Goal: Check status: Check status

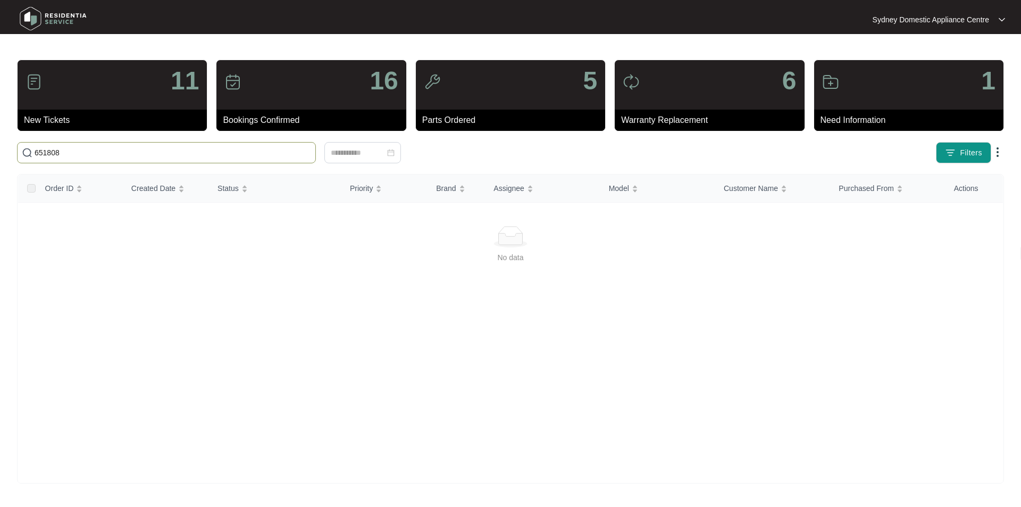
click at [276, 158] on span "651808" at bounding box center [166, 152] width 299 height 21
drag, startPoint x: 276, startPoint y: 158, endPoint x: 69, endPoint y: 162, distance: 206.9
click at [69, 162] on span "651808" at bounding box center [166, 152] width 299 height 21
type input "6"
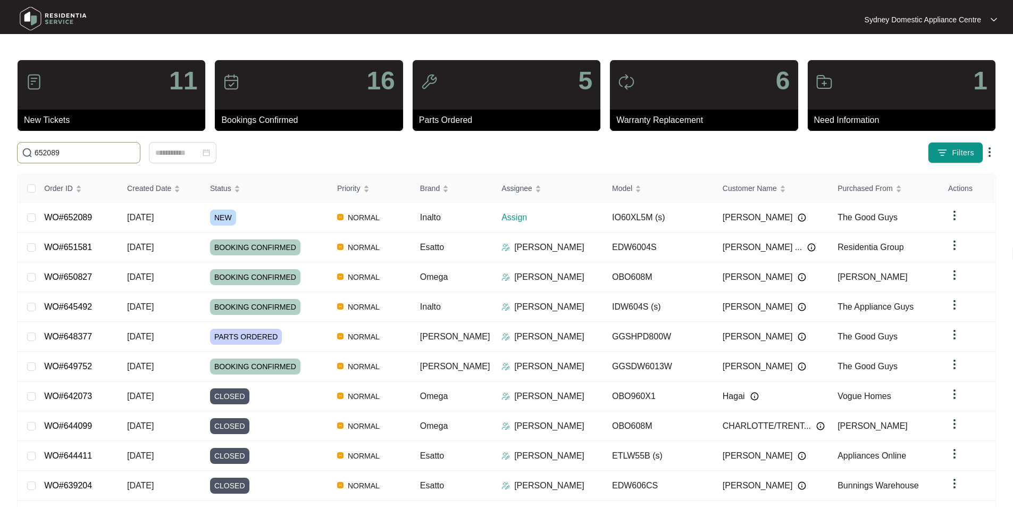
type input "652089"
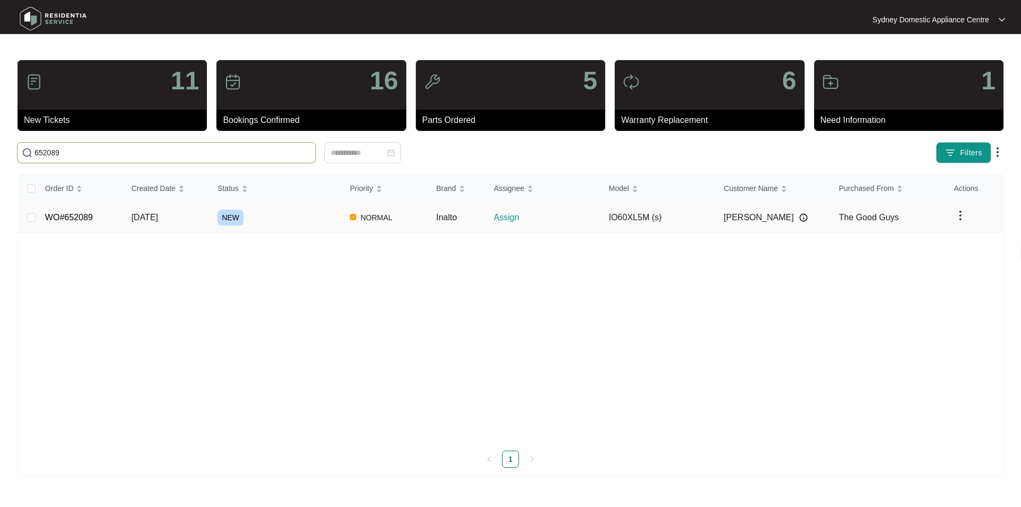
click at [69, 211] on td "WO#652089" at bounding box center [80, 218] width 86 height 30
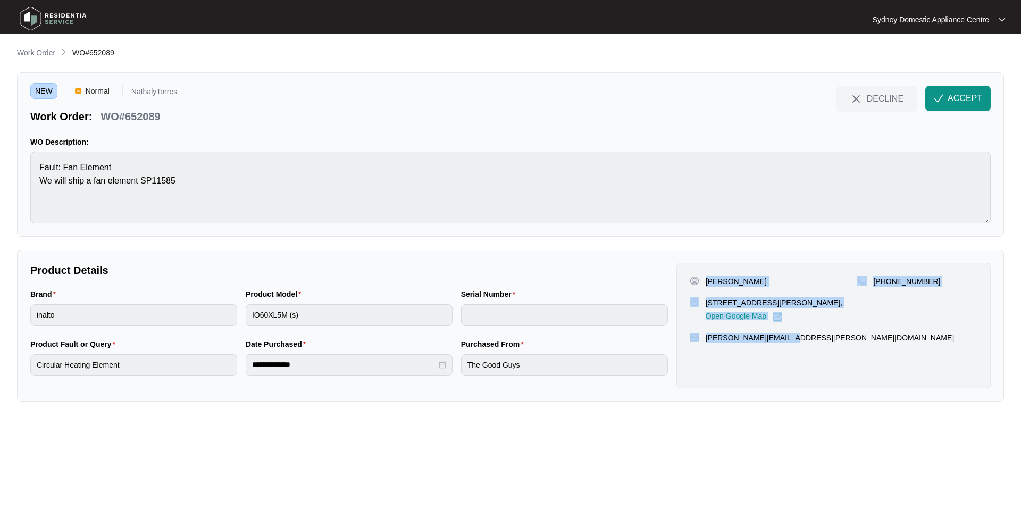
drag, startPoint x: 810, startPoint y: 355, endPoint x: 706, endPoint y: 278, distance: 129.3
click at [706, 278] on div "[PERSON_NAME] [STREET_ADDRESS][PERSON_NAME], Open Google Map [PHONE_NUMBER] [PE…" at bounding box center [833, 325] width 314 height 125
copy div "[PERSON_NAME] [STREET_ADDRESS][PERSON_NAME], Open Google Map [PHONE_NUMBER] [PE…"
click at [820, 320] on div "Open Google Map" at bounding box center [774, 315] width 137 height 14
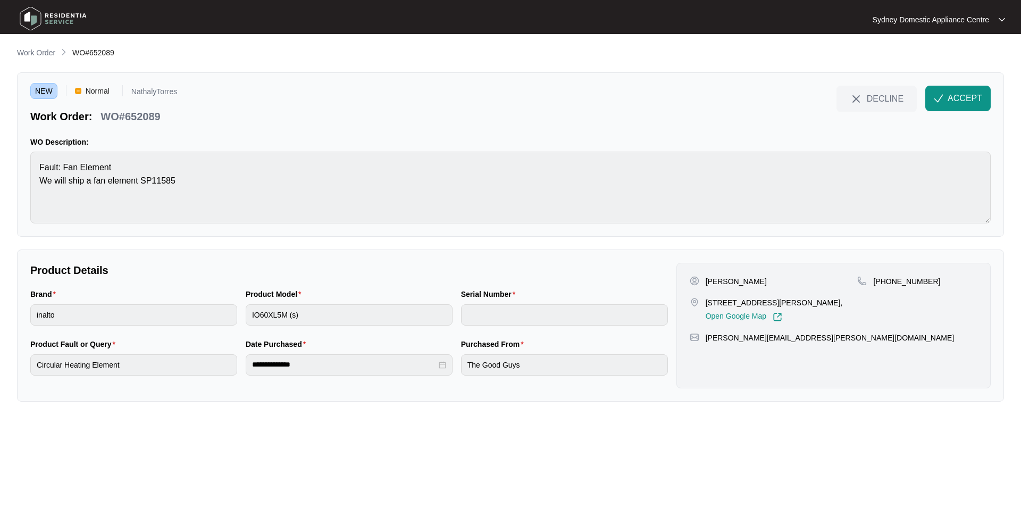
click at [817, 298] on p "[STREET_ADDRESS][PERSON_NAME]," at bounding box center [774, 302] width 137 height 11
copy p "[PERSON_NAME]"
click at [974, 104] on span "ACCEPT" at bounding box center [964, 98] width 35 height 13
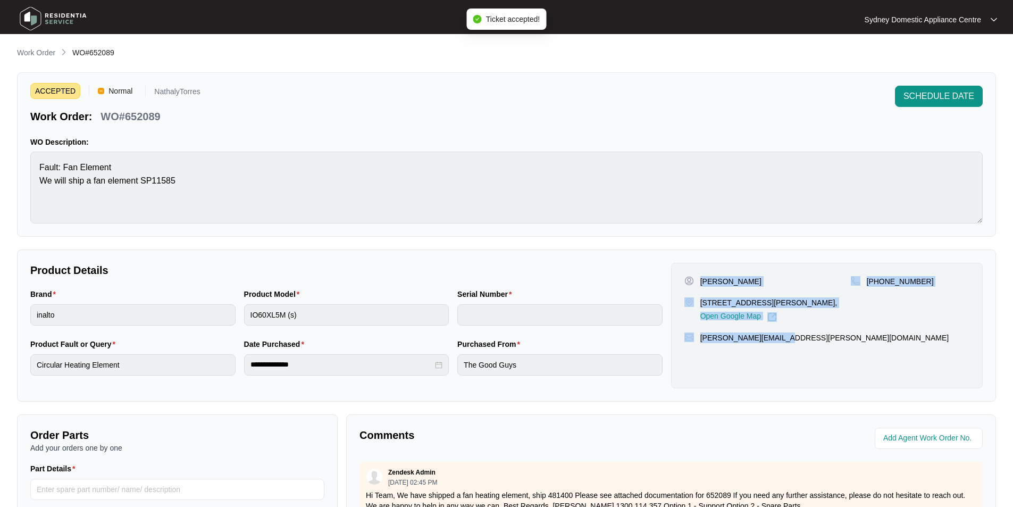
drag, startPoint x: 812, startPoint y: 351, endPoint x: 701, endPoint y: 283, distance: 129.6
click at [701, 283] on div "**********" at bounding box center [506, 367] width 979 height 641
copy div "[PERSON_NAME] [STREET_ADDRESS][PERSON_NAME], Open Google Map [PHONE_NUMBER] [PE…"
click at [37, 51] on p "Work Order" at bounding box center [36, 52] width 38 height 11
